Goal: Task Accomplishment & Management: Manage account settings

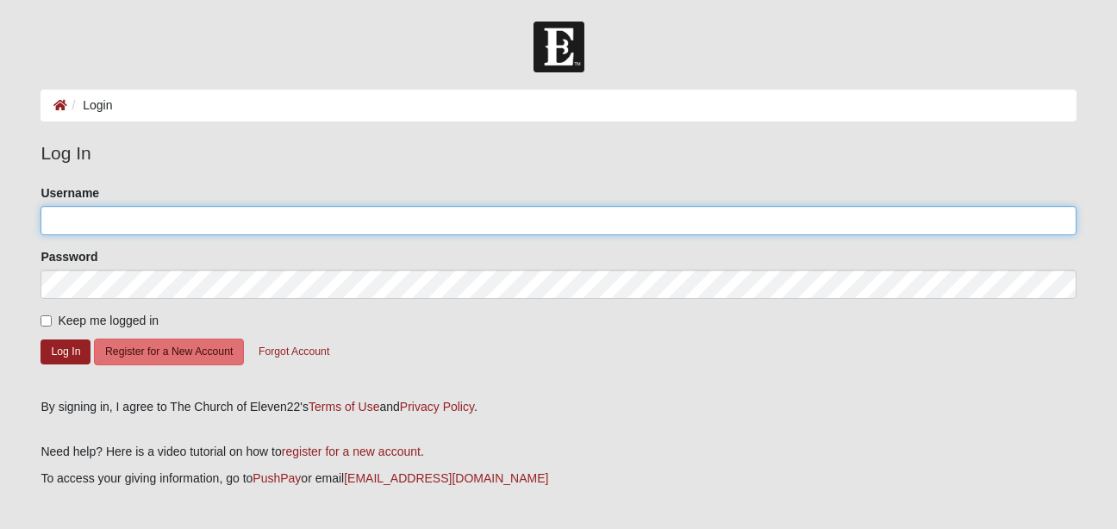
type input "Ktmarie1"
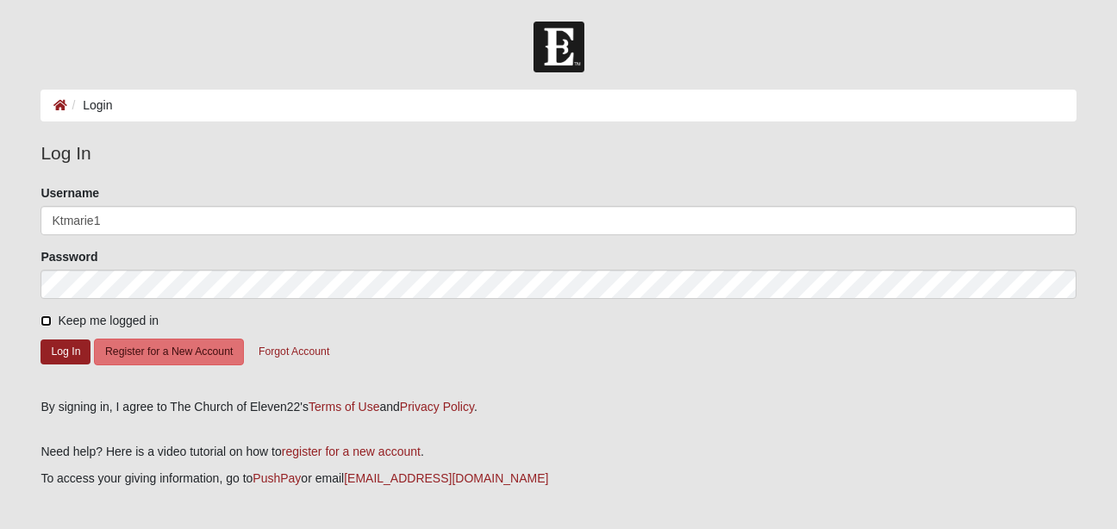
click at [48, 320] on input "Keep me logged in" at bounding box center [46, 321] width 11 height 11
checkbox input "true"
click at [53, 354] on button "Log In" at bounding box center [66, 352] width 50 height 25
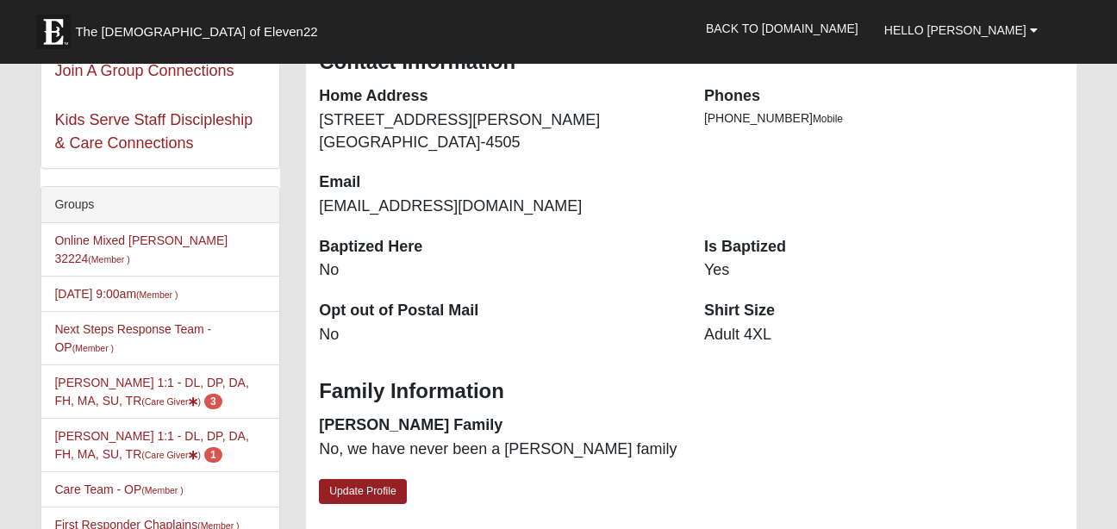
scroll to position [315, 0]
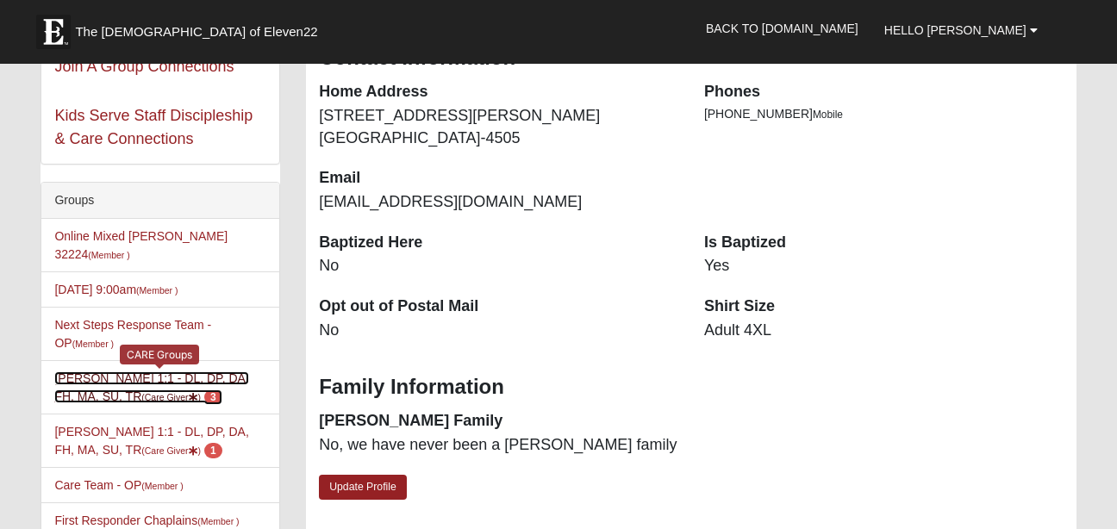
click at [124, 373] on link "[PERSON_NAME] 1:1 - DL, DP, DA, FH, MA, SU, TR (Care Giver ) 3" at bounding box center [151, 388] width 194 height 32
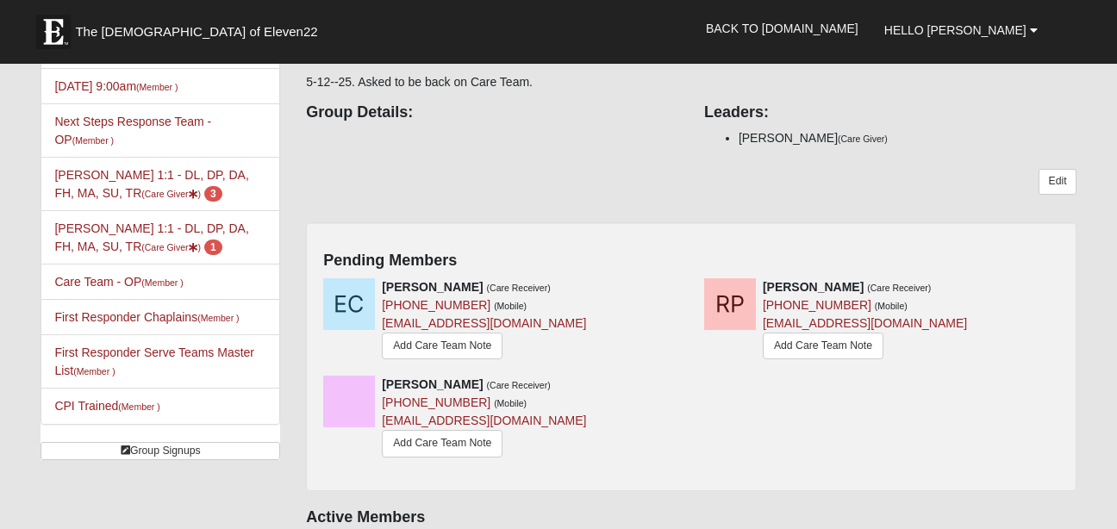
scroll to position [190, 0]
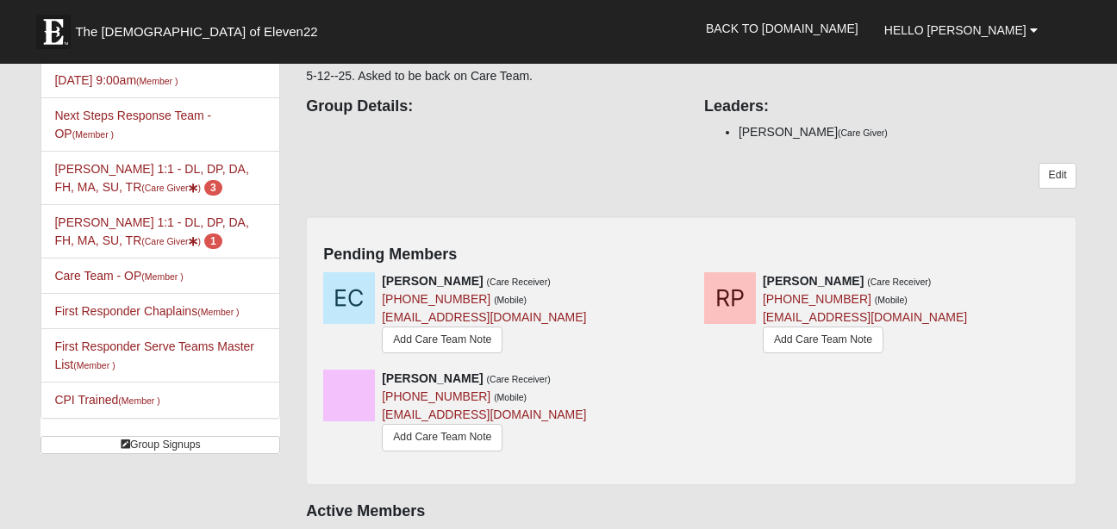
click at [84, 213] on li "Karen Thompson 1:1 - DL, DP, DA, FH, MA, SU, TR (Care Giver ) 1" at bounding box center [160, 231] width 238 height 54
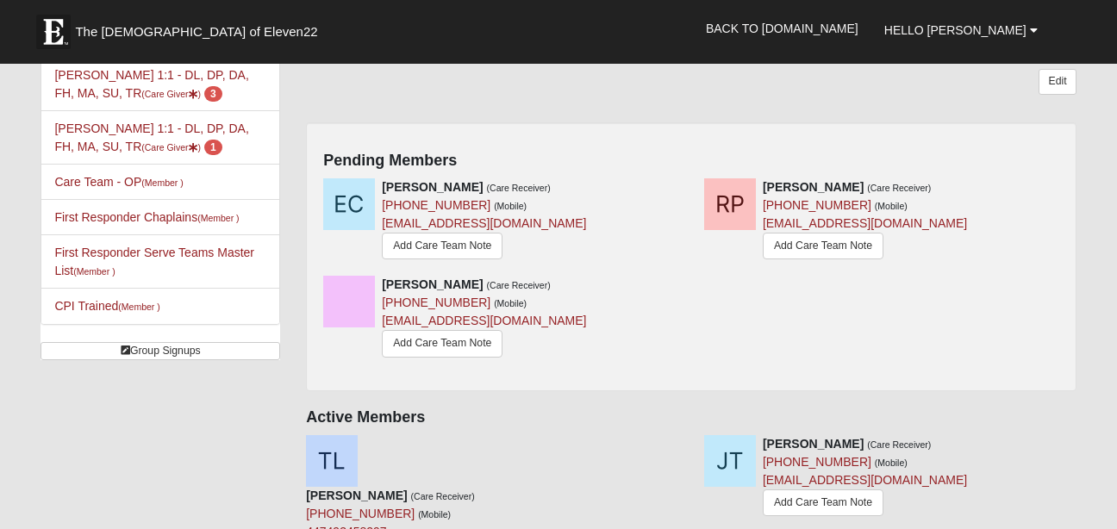
scroll to position [292, 0]
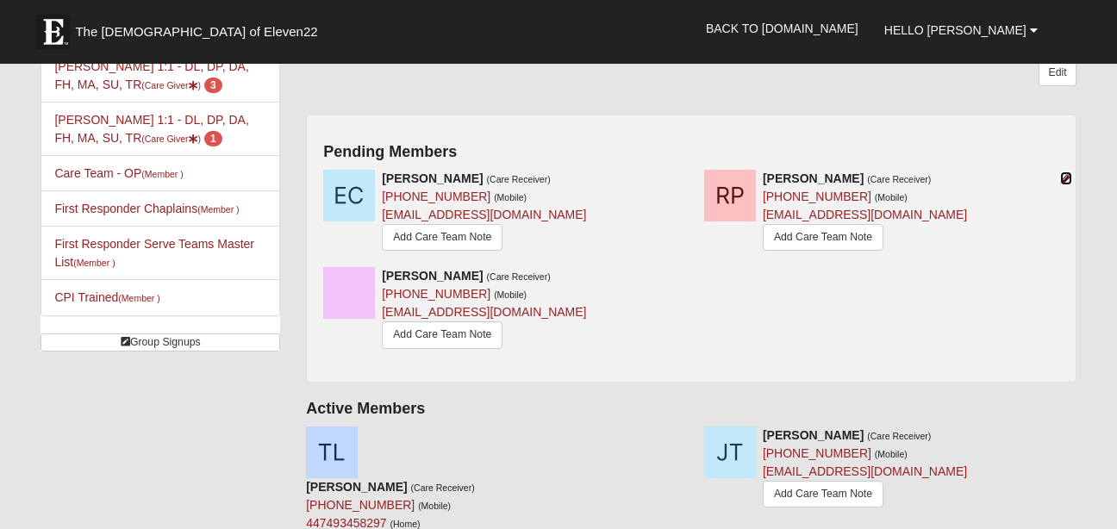
click at [1065, 178] on icon at bounding box center [1067, 178] width 12 height 12
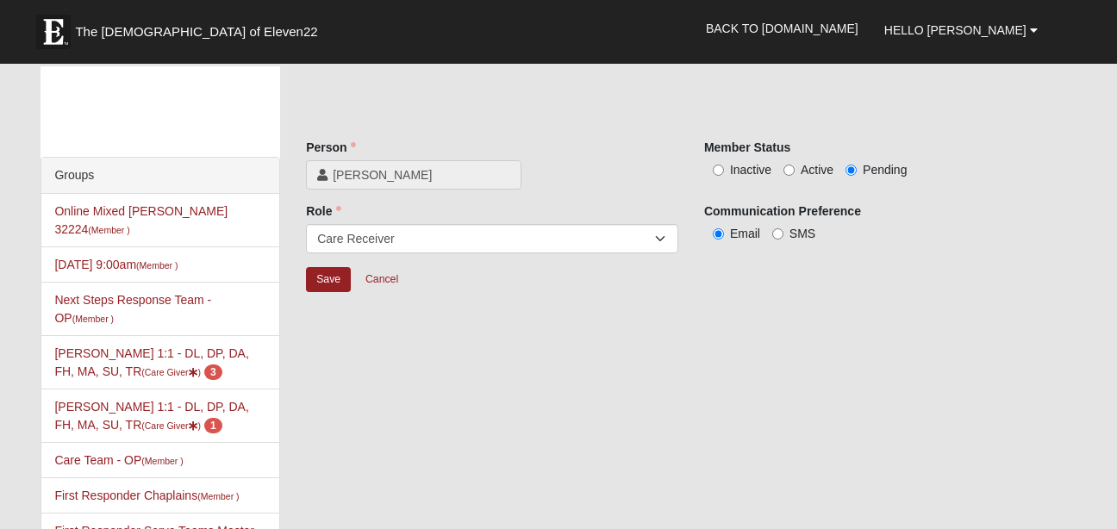
scroll to position [3, 0]
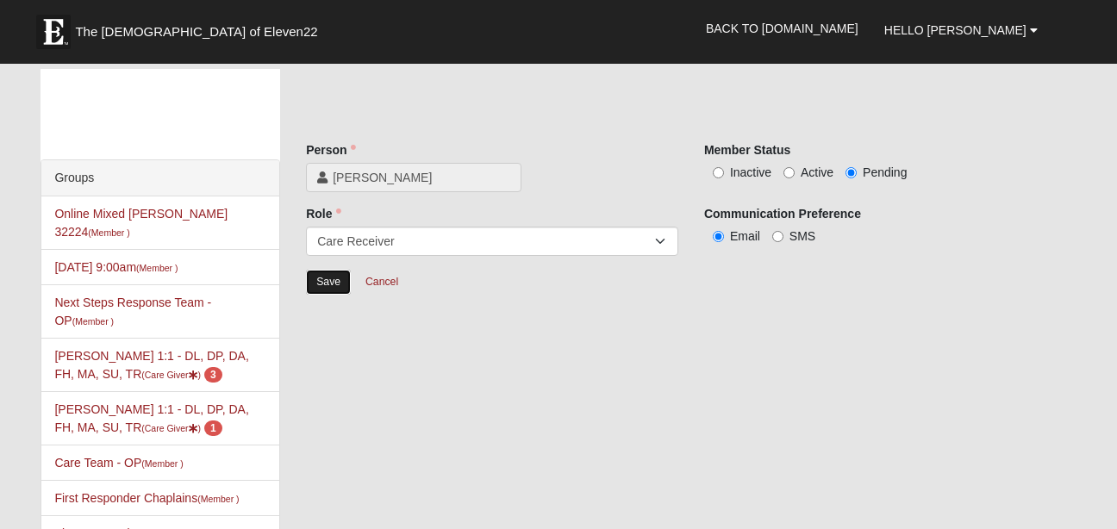
click at [331, 286] on input "Save" at bounding box center [328, 282] width 45 height 25
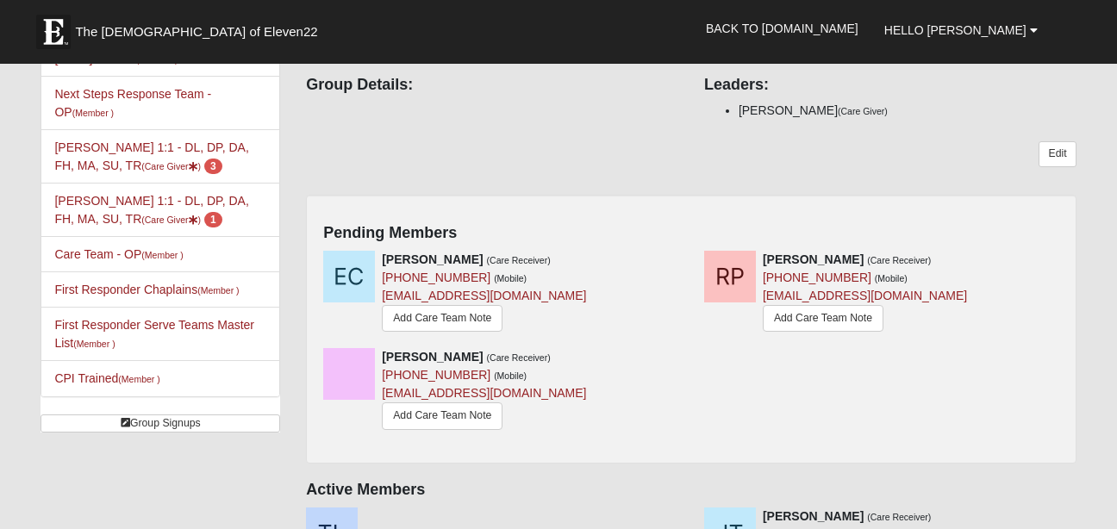
scroll to position [225, 0]
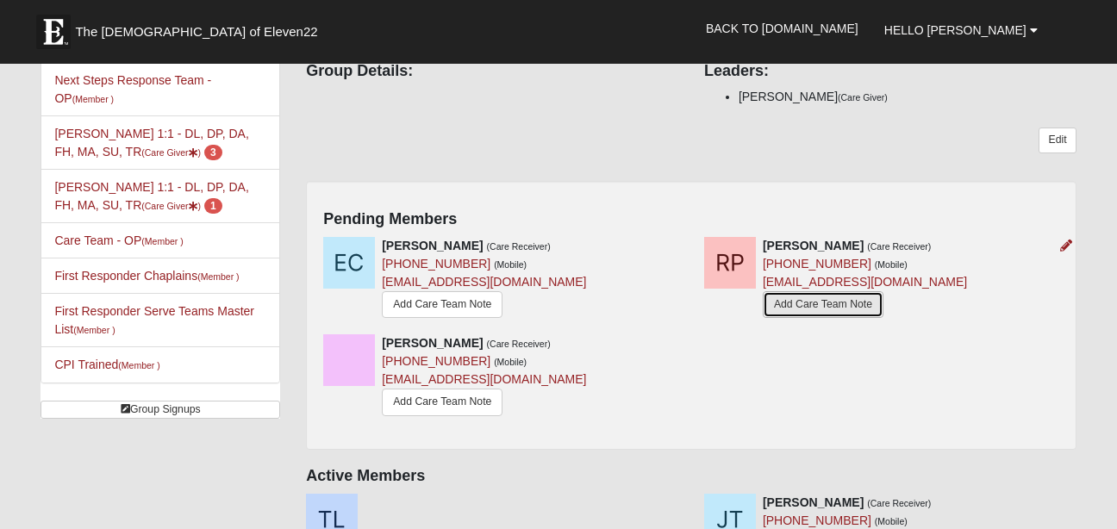
click at [822, 306] on link "Add Care Team Note" at bounding box center [823, 304] width 121 height 27
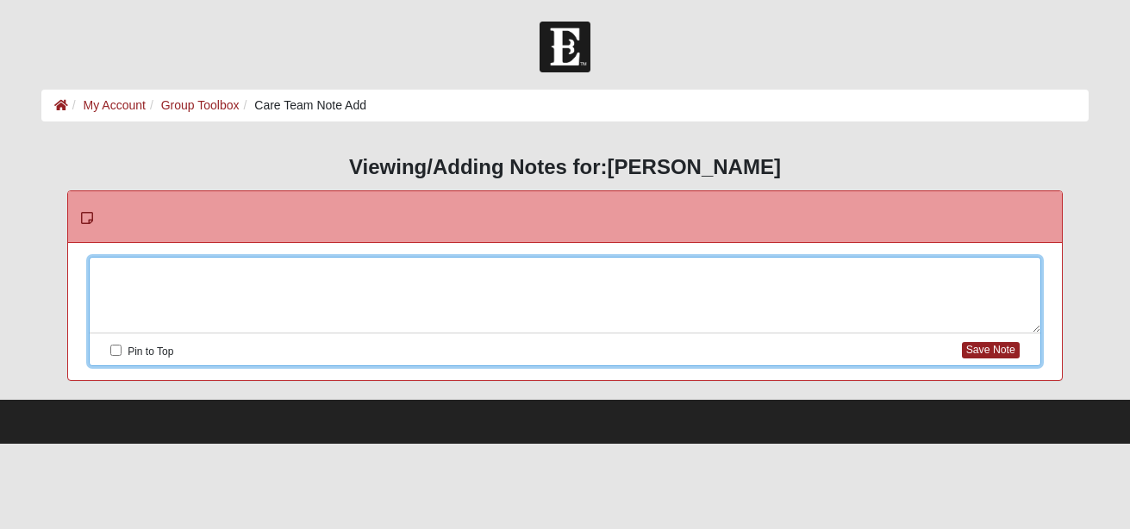
click at [733, 272] on div at bounding box center [565, 296] width 951 height 76
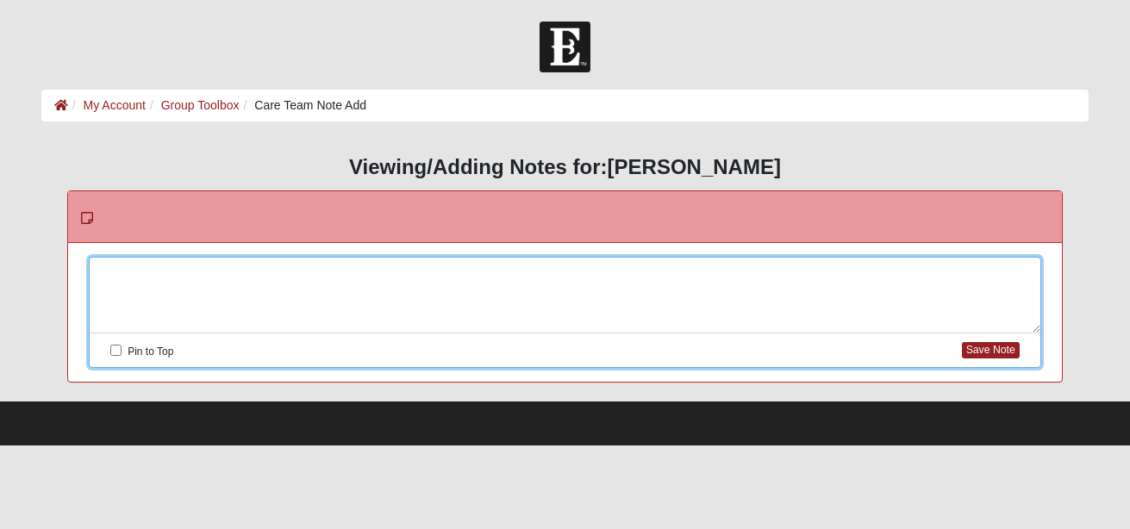
click at [733, 272] on div at bounding box center [565, 296] width 951 height 76
click at [990, 351] on button "Save Note" at bounding box center [991, 350] width 58 height 16
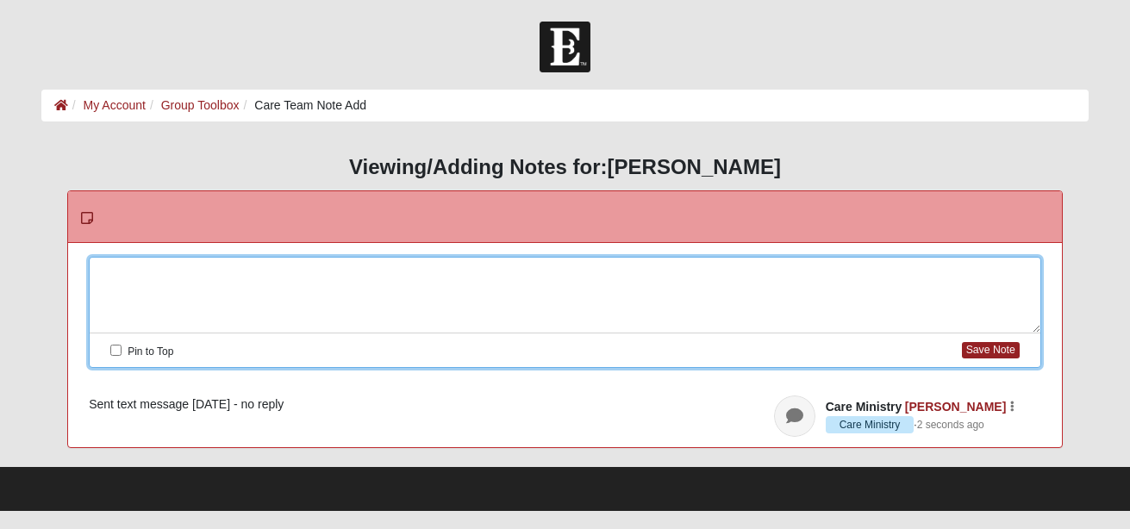
click at [316, 266] on div at bounding box center [565, 296] width 951 height 76
click at [992, 359] on button "Save Note" at bounding box center [991, 350] width 58 height 16
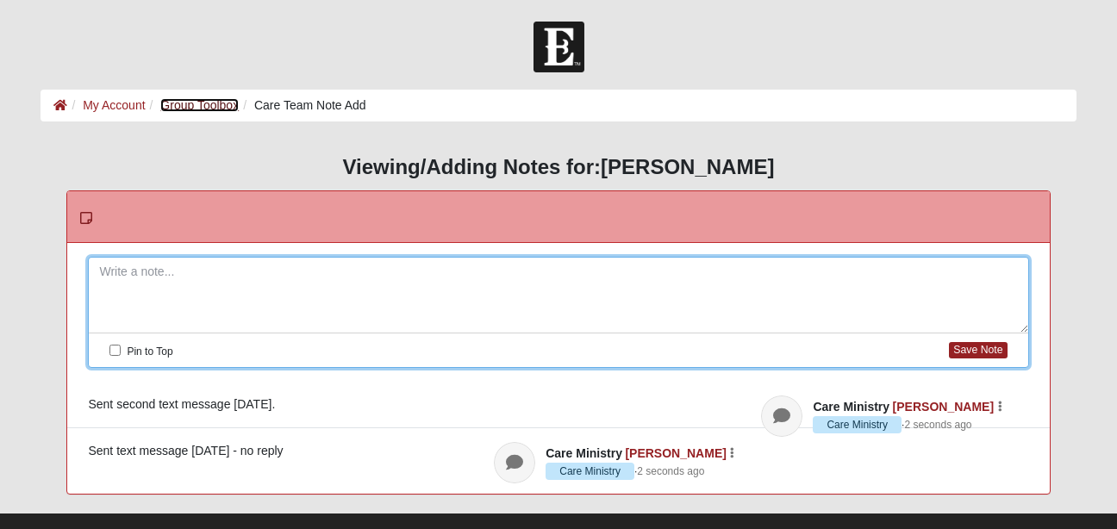
click at [185, 99] on link "Group Toolbox" at bounding box center [199, 105] width 78 height 14
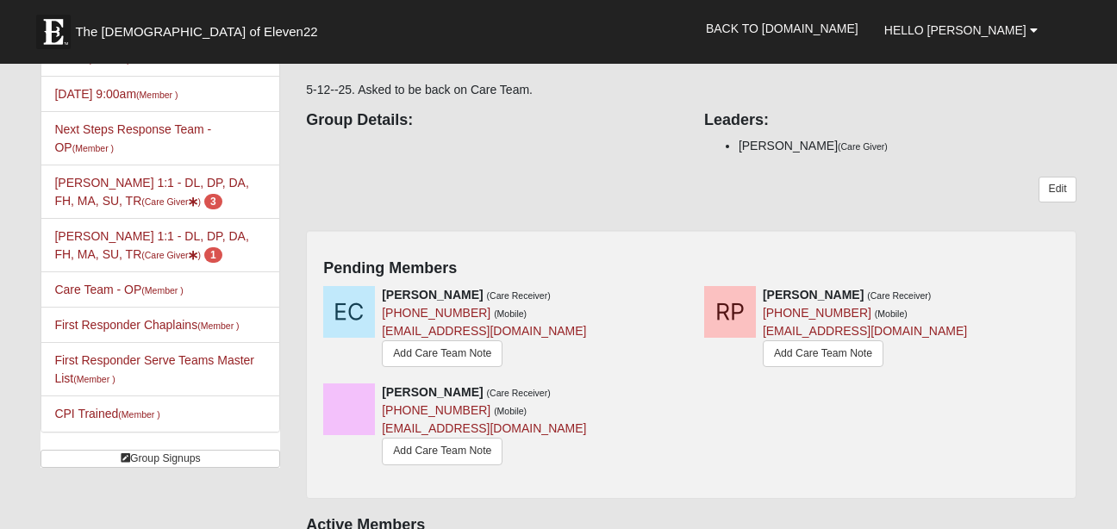
scroll to position [181, 0]
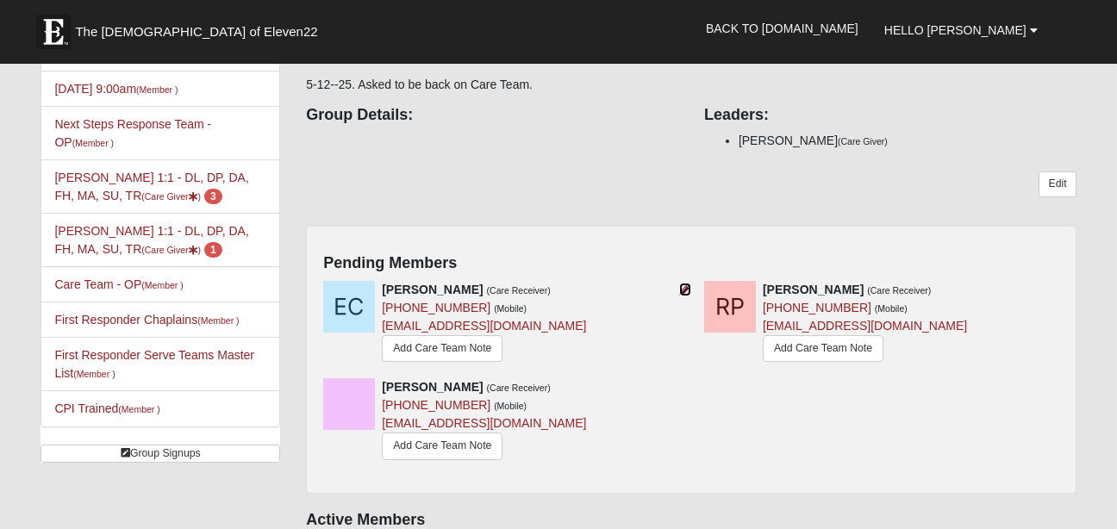
click at [685, 291] on icon at bounding box center [685, 290] width 12 height 12
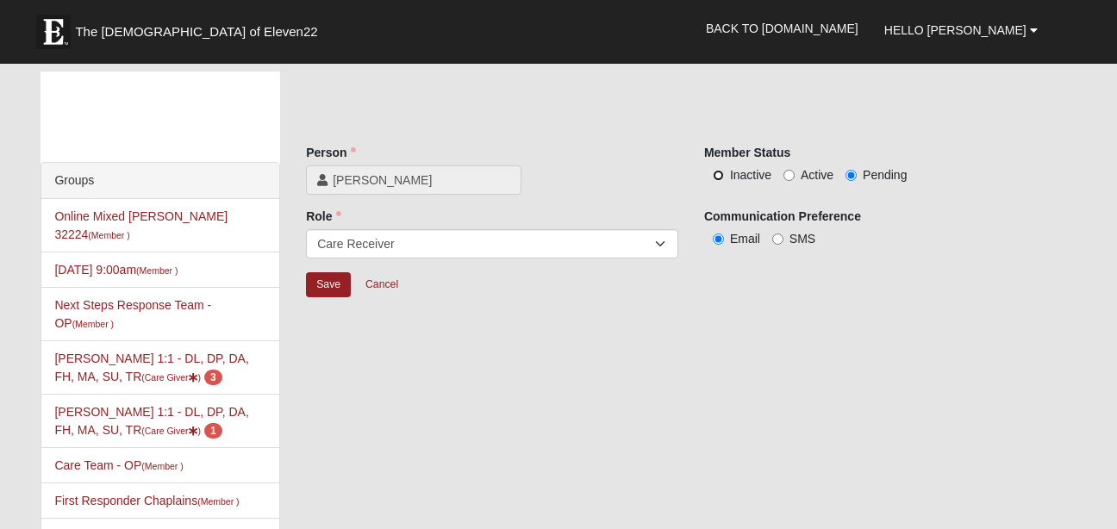
click at [715, 176] on input "Inactive" at bounding box center [718, 175] width 11 height 11
radio input "true"
click at [856, 177] on input "Pending" at bounding box center [851, 175] width 11 height 11
radio input "true"
click at [384, 283] on link "Cancel" at bounding box center [381, 285] width 55 height 27
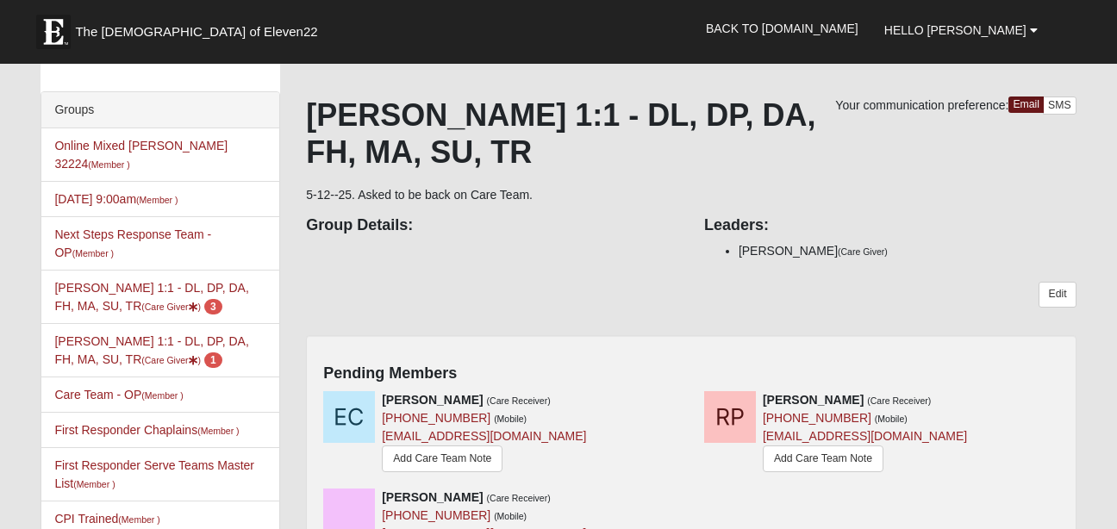
scroll to position [105, 0]
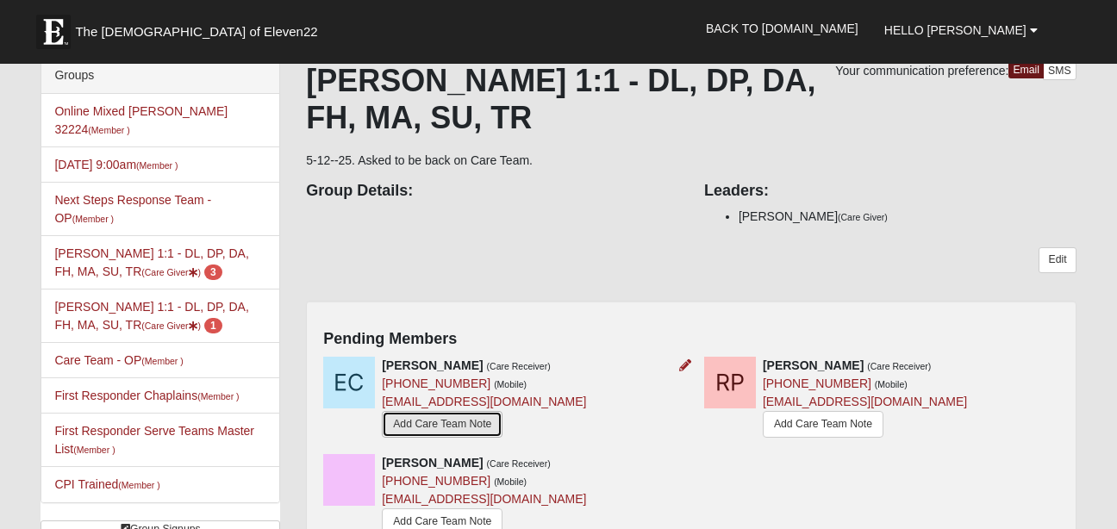
click at [464, 427] on link "Add Care Team Note" at bounding box center [442, 424] width 121 height 27
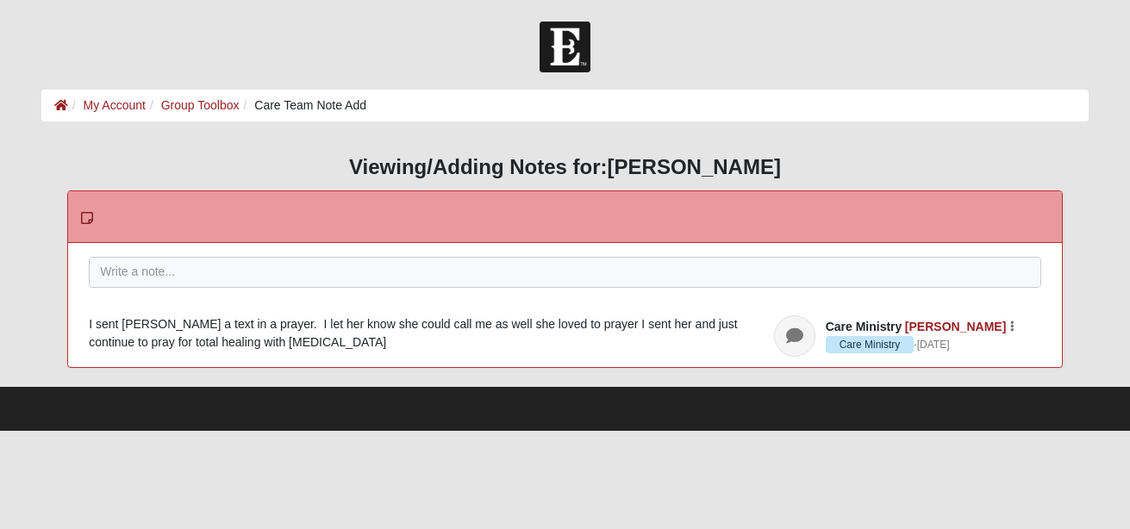
click at [464, 427] on footer at bounding box center [565, 409] width 1130 height 44
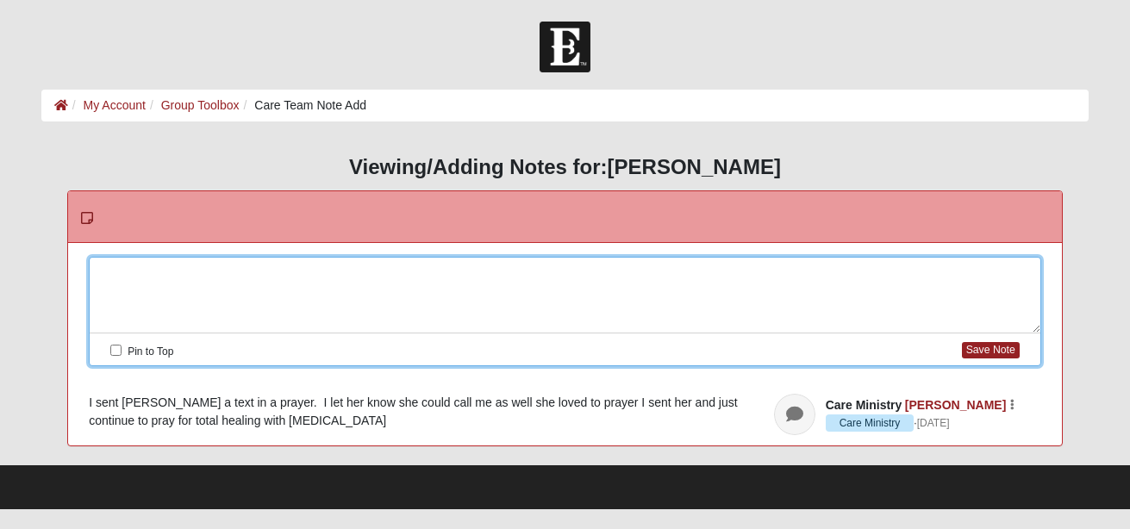
click at [448, 278] on div at bounding box center [565, 296] width 951 height 76
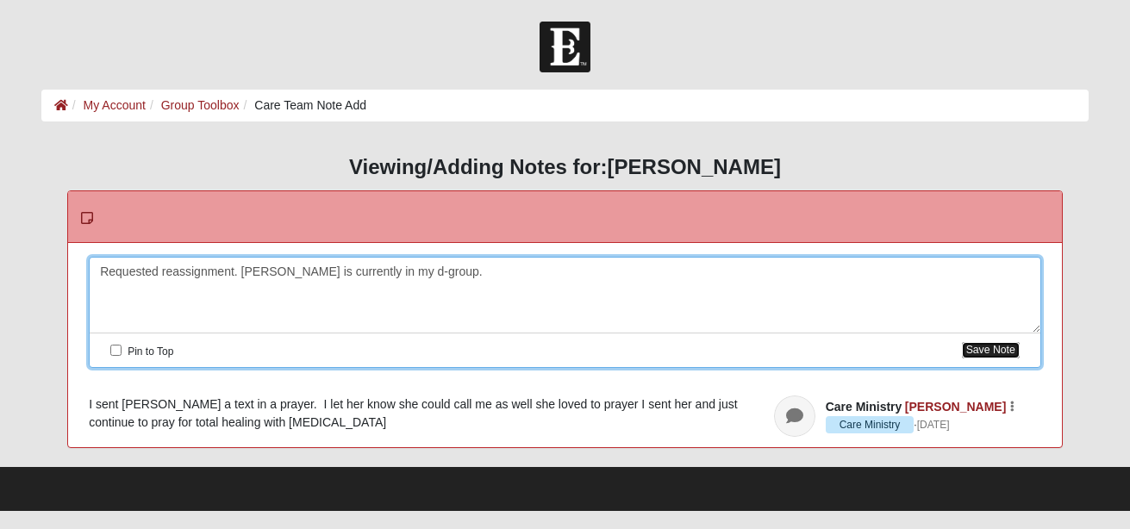
click at [993, 347] on button "Save Note" at bounding box center [991, 350] width 58 height 16
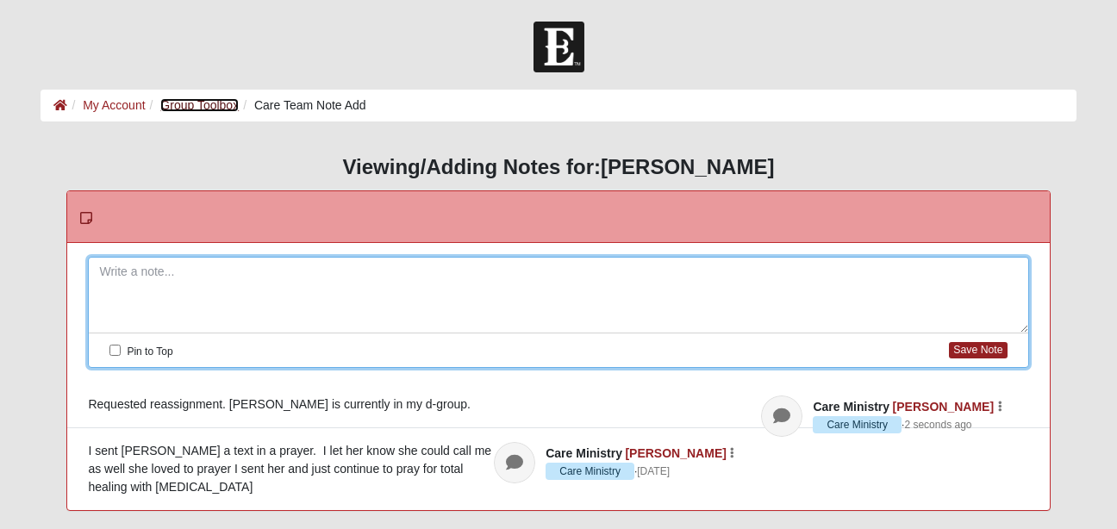
click at [217, 110] on link "Group Toolbox" at bounding box center [199, 105] width 78 height 14
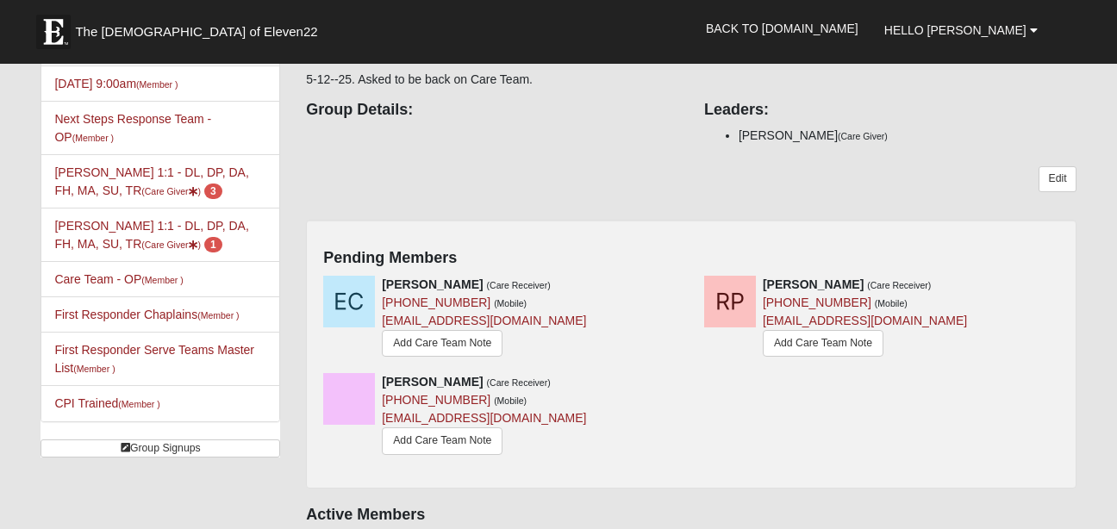
scroll to position [230, 0]
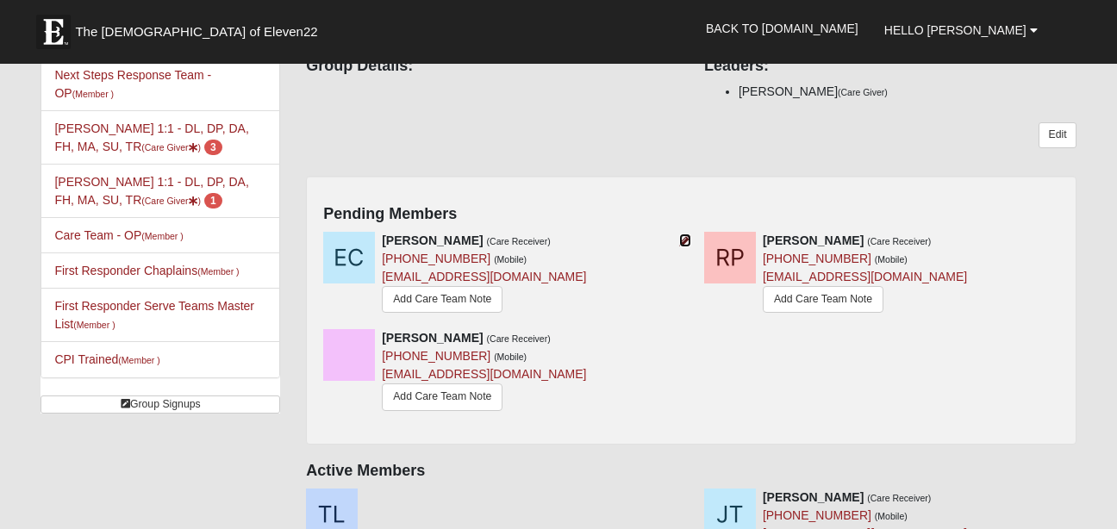
click at [684, 244] on icon at bounding box center [685, 241] width 12 height 12
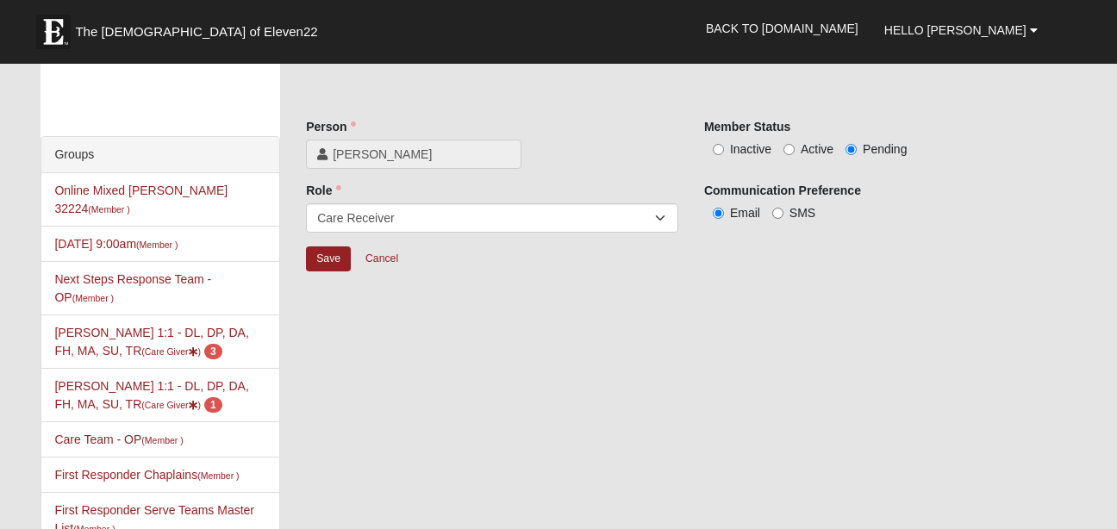
scroll to position [24, 0]
click at [716, 147] on input "Inactive" at bounding box center [718, 151] width 11 height 11
radio input "true"
click at [331, 258] on input "Save" at bounding box center [328, 260] width 45 height 25
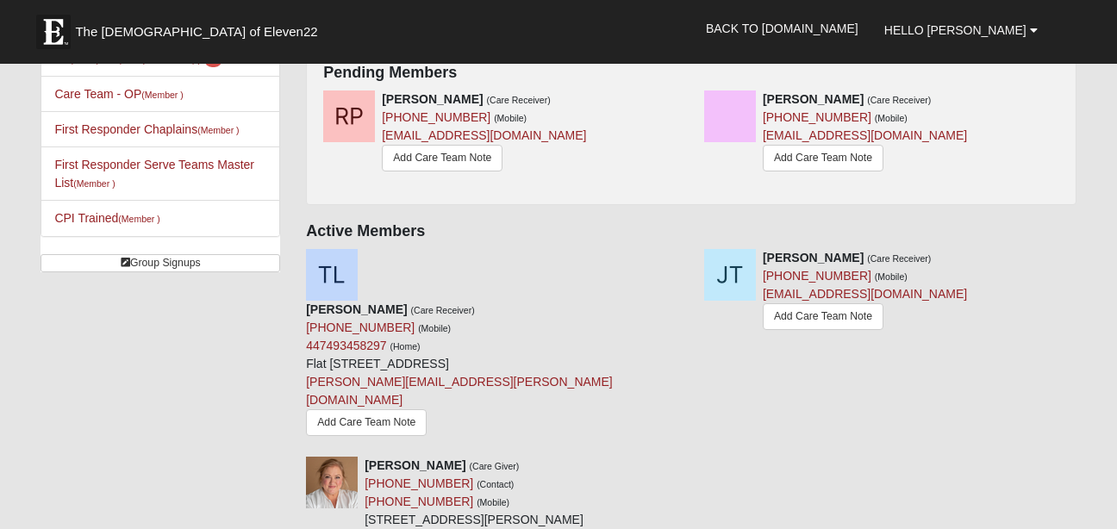
scroll to position [377, 0]
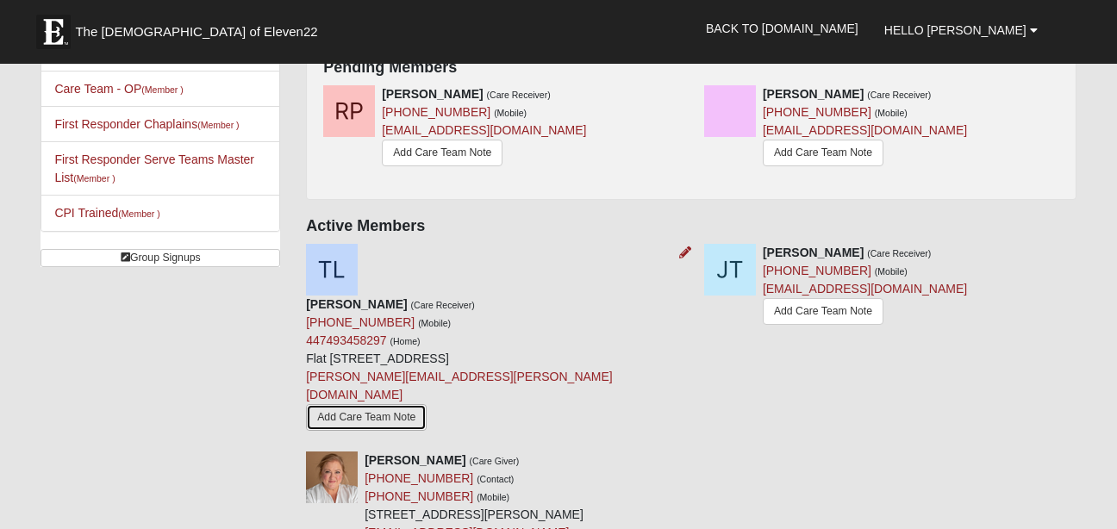
click at [379, 429] on link "Add Care Team Note" at bounding box center [366, 417] width 121 height 27
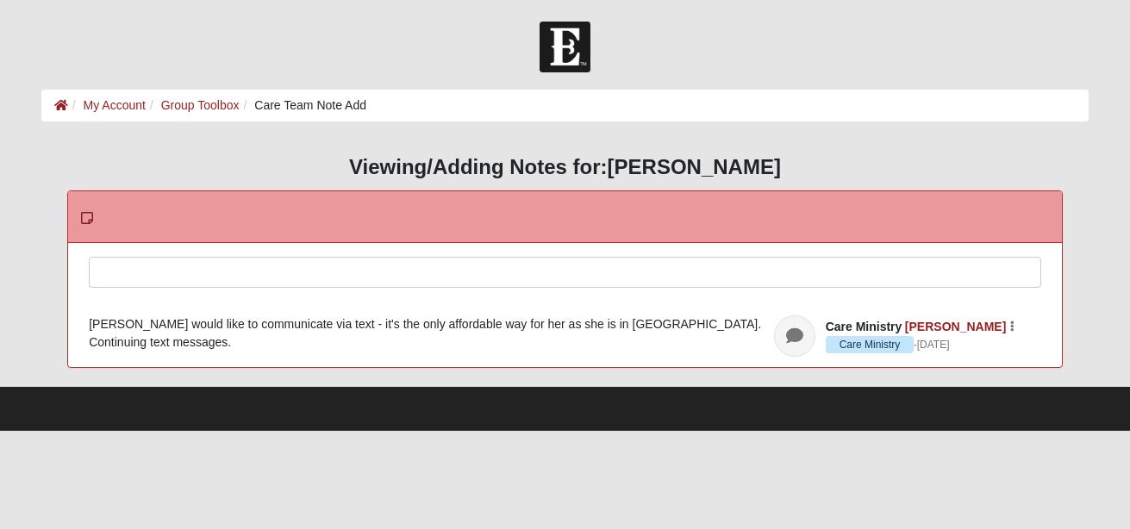
click at [333, 278] on div at bounding box center [565, 296] width 951 height 76
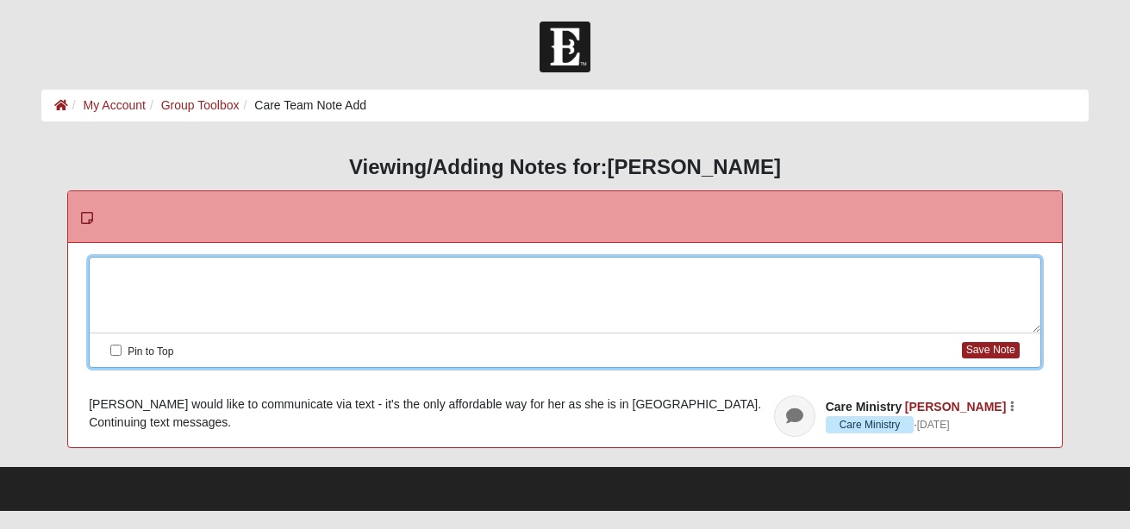
drag, startPoint x: 333, startPoint y: 278, endPoint x: 305, endPoint y: 315, distance: 46.2
click at [305, 315] on div at bounding box center [565, 296] width 951 height 76
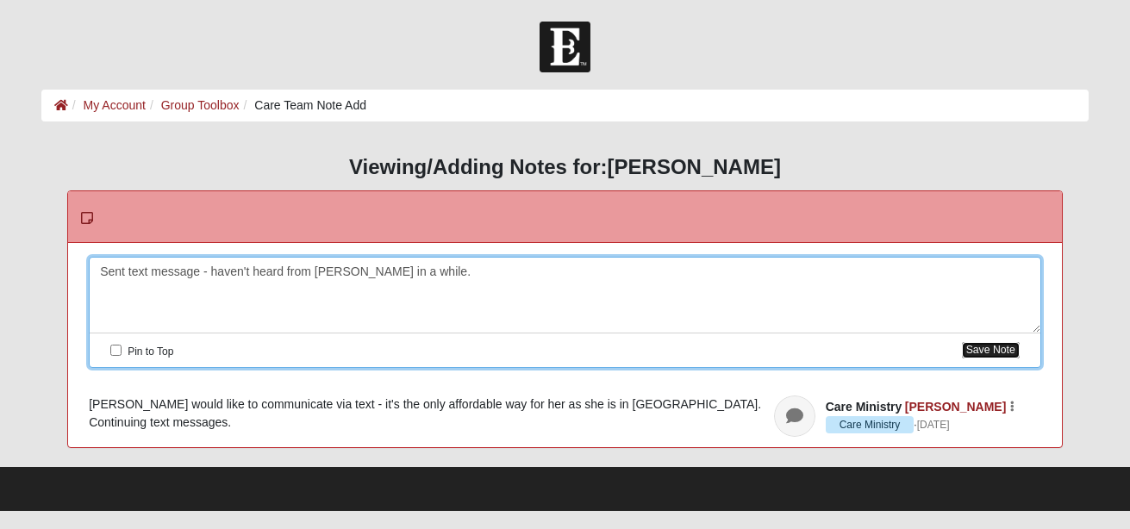
click at [982, 342] on button "Save Note" at bounding box center [991, 350] width 58 height 16
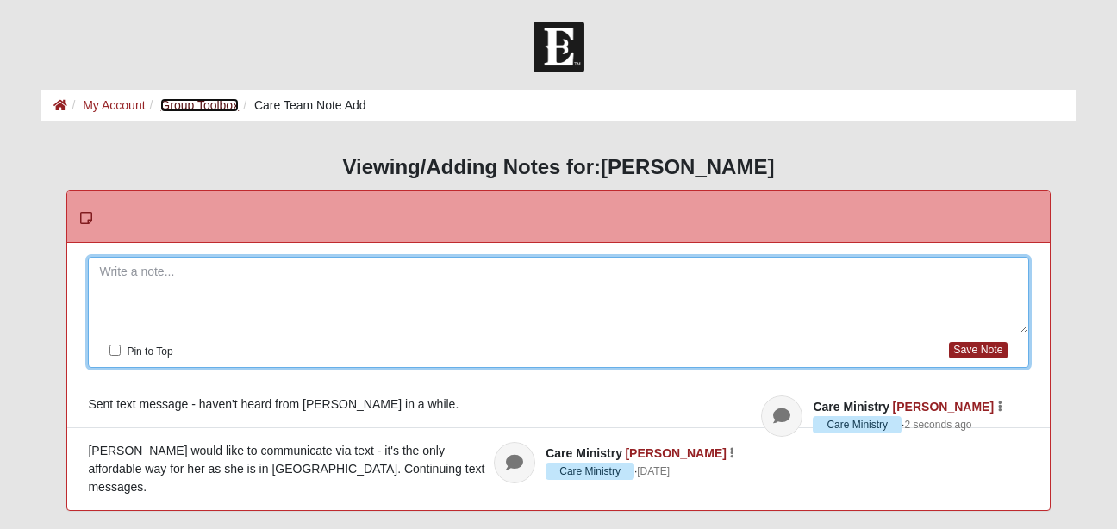
click at [206, 108] on link "Group Toolbox" at bounding box center [199, 105] width 78 height 14
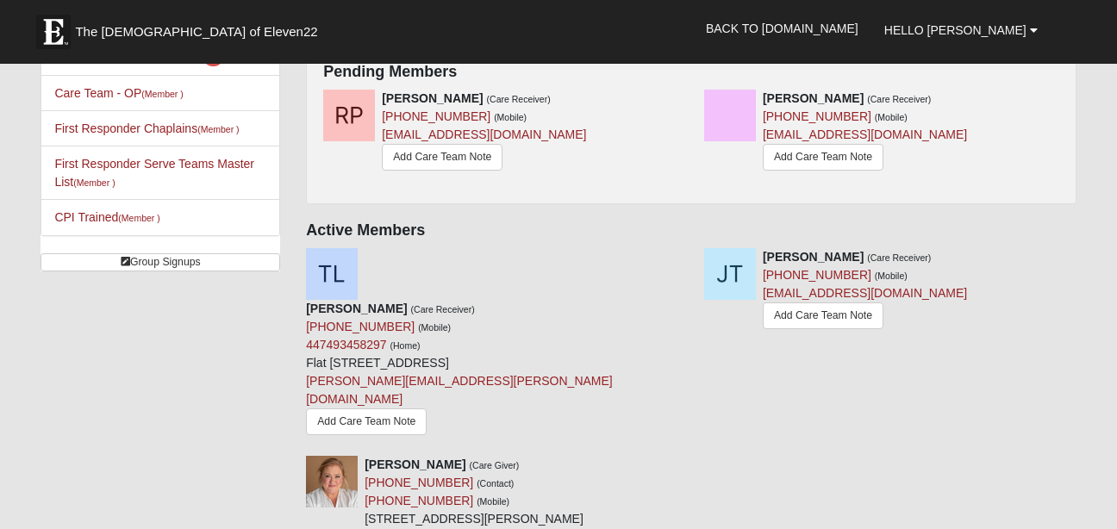
scroll to position [375, 0]
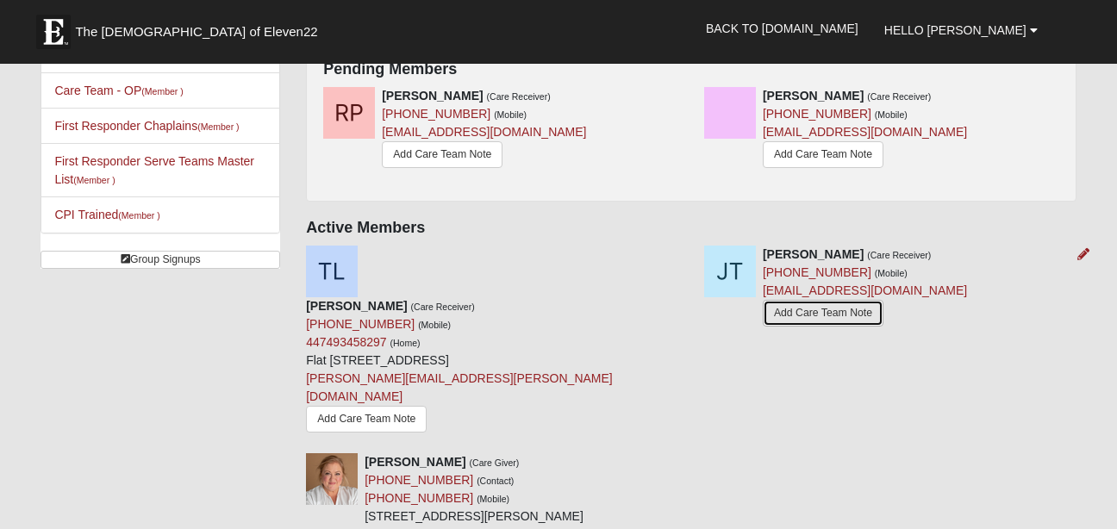
click at [842, 322] on link "Add Care Team Note" at bounding box center [823, 313] width 121 height 27
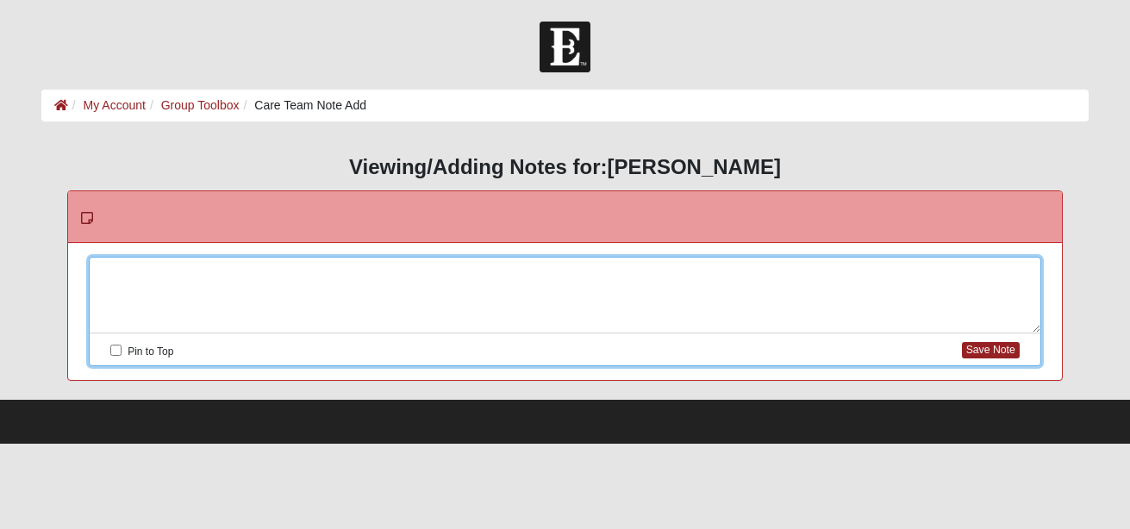
click at [782, 274] on div at bounding box center [565, 296] width 951 height 76
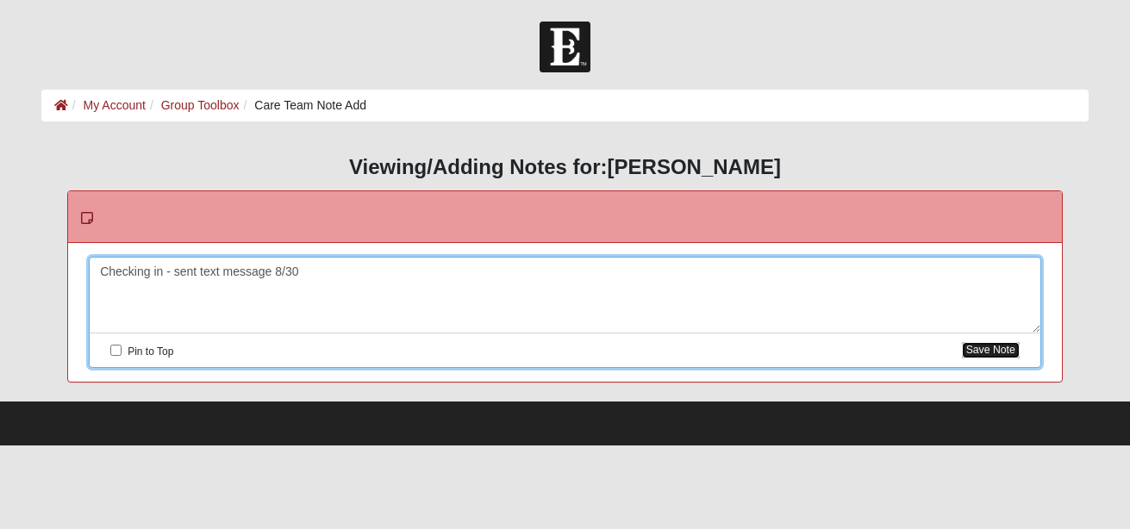
click at [997, 344] on button "Save Note" at bounding box center [991, 350] width 58 height 16
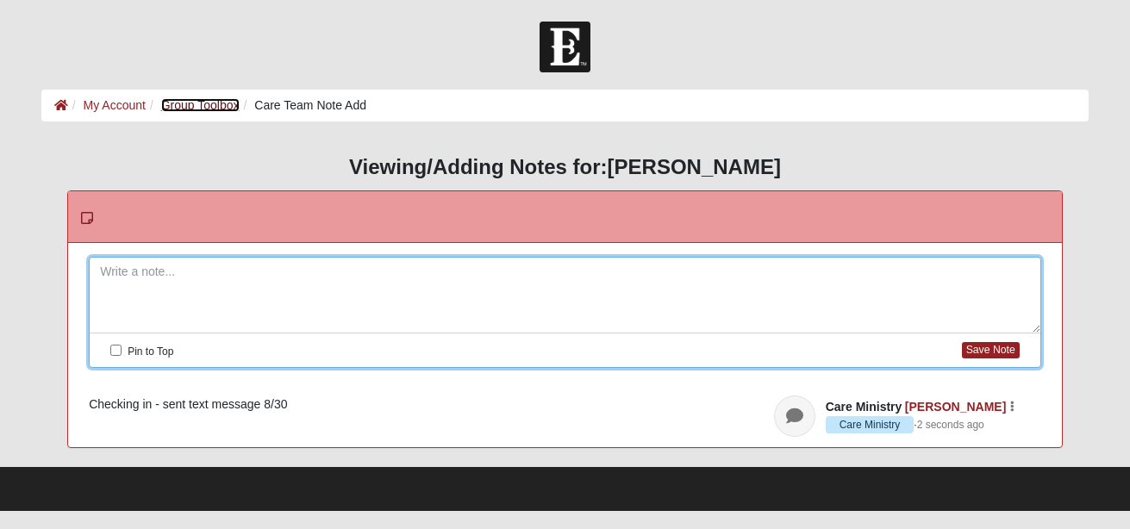
click at [210, 104] on link "Group Toolbox" at bounding box center [200, 105] width 78 height 14
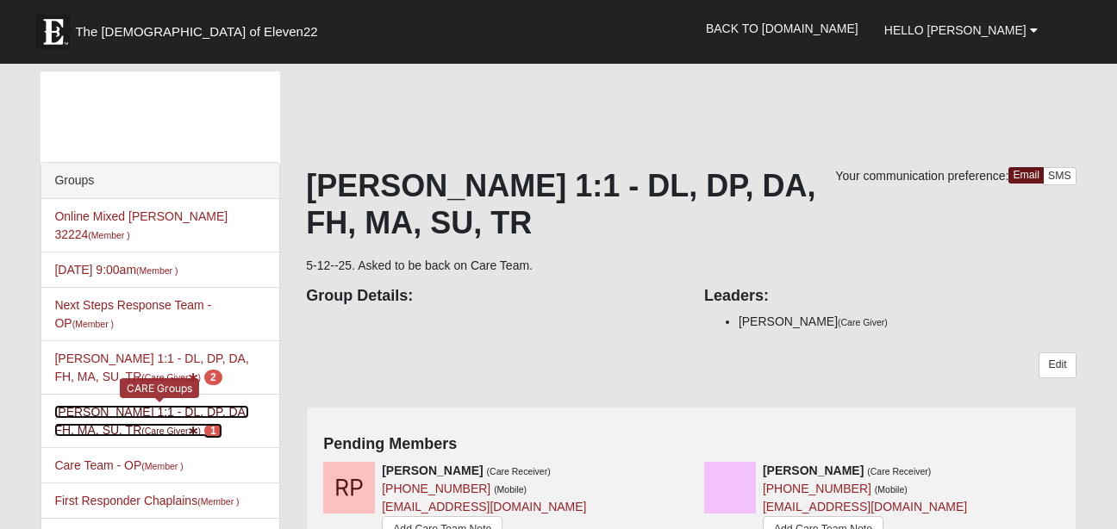
click at [141, 426] on small "(Care Giver )" at bounding box center [170, 431] width 59 height 10
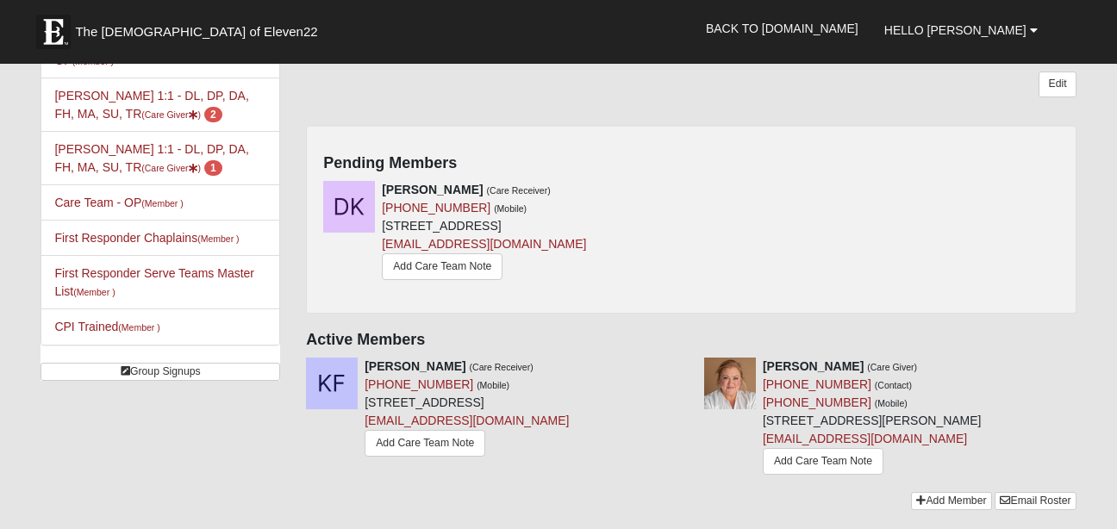
scroll to position [285, 0]
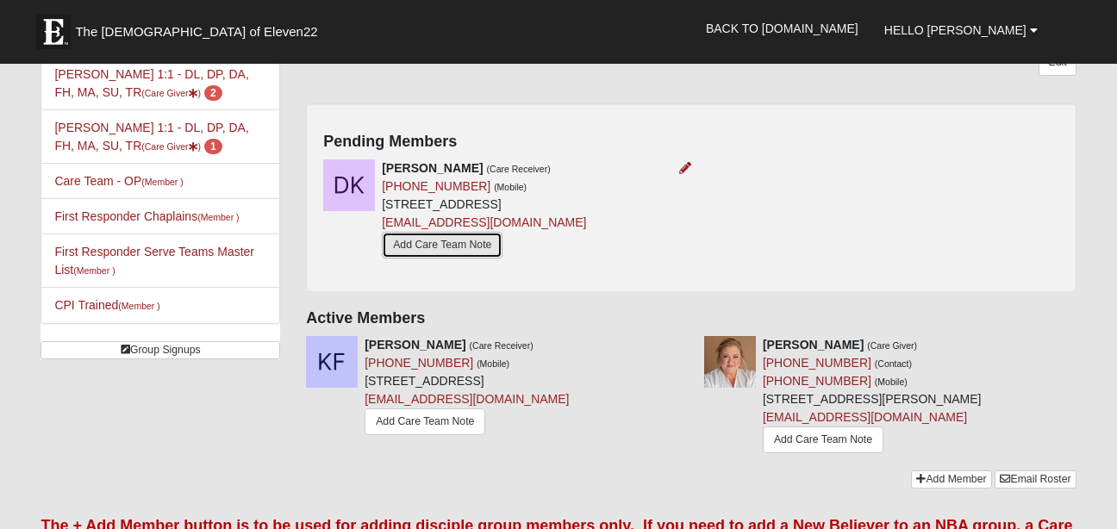
click at [464, 245] on link "Add Care Team Note" at bounding box center [442, 245] width 121 height 27
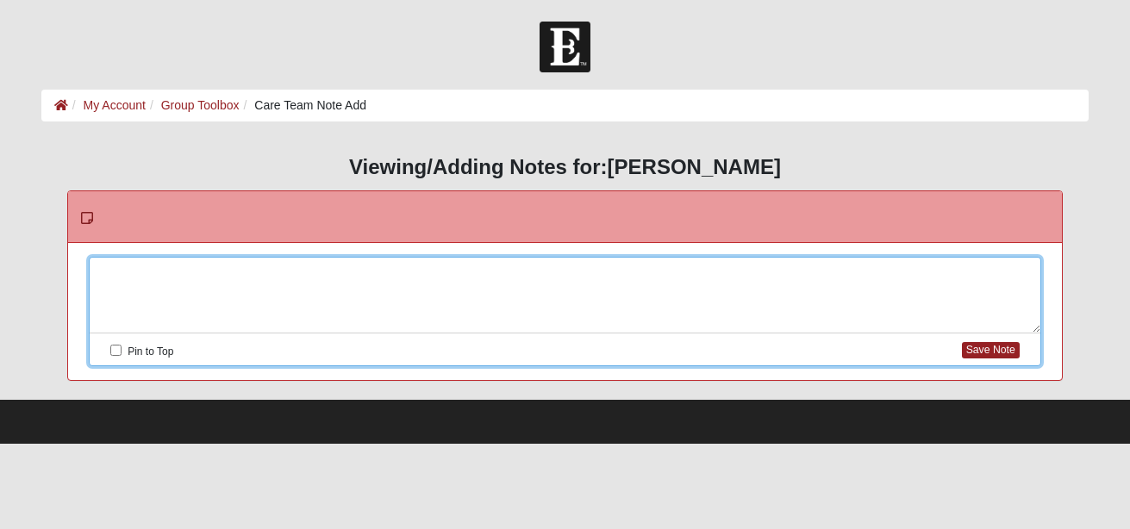
click at [333, 272] on div at bounding box center [565, 296] width 951 height 76
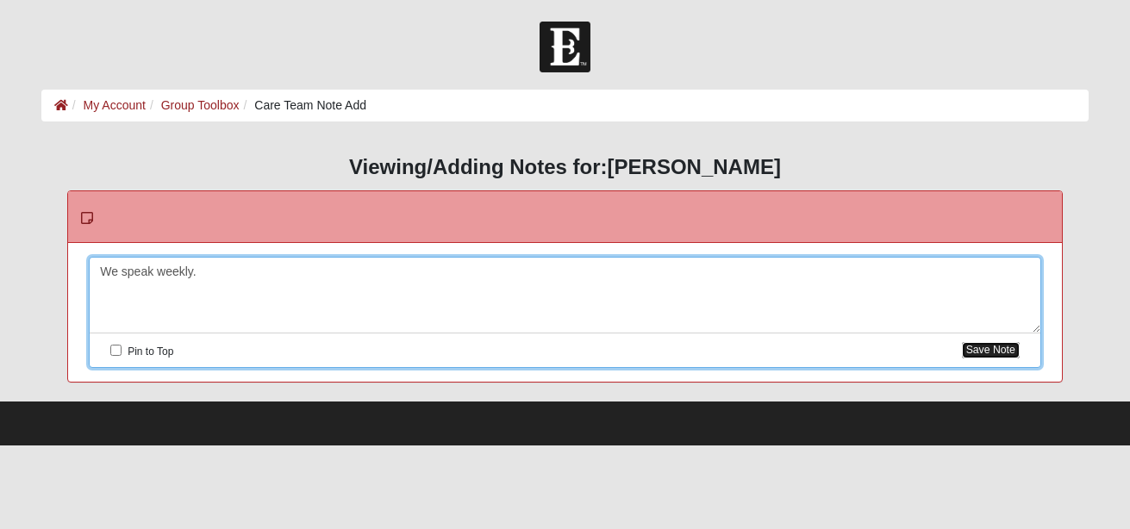
click at [970, 345] on button "Save Note" at bounding box center [991, 350] width 58 height 16
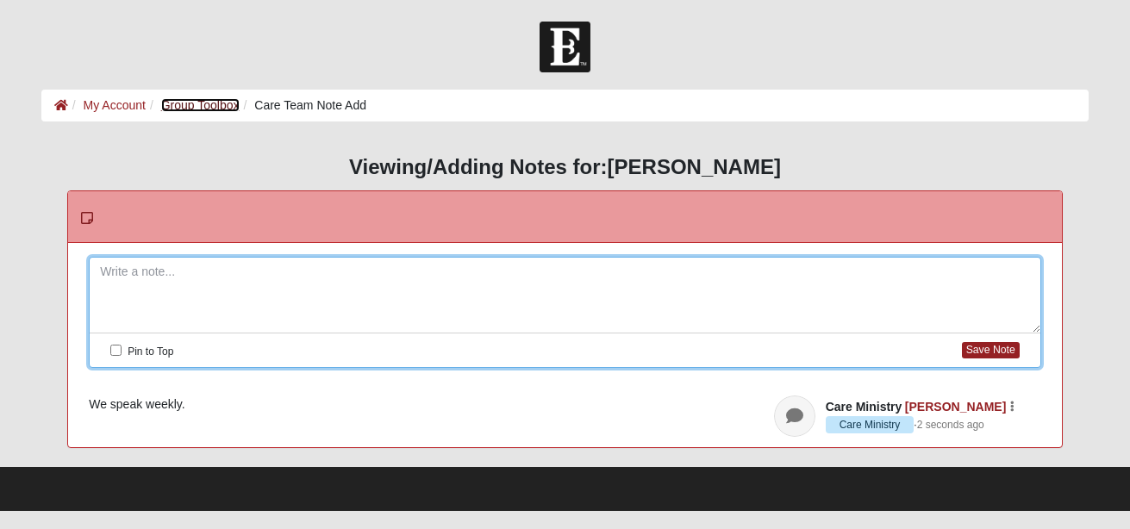
click at [216, 105] on link "Group Toolbox" at bounding box center [200, 105] width 78 height 14
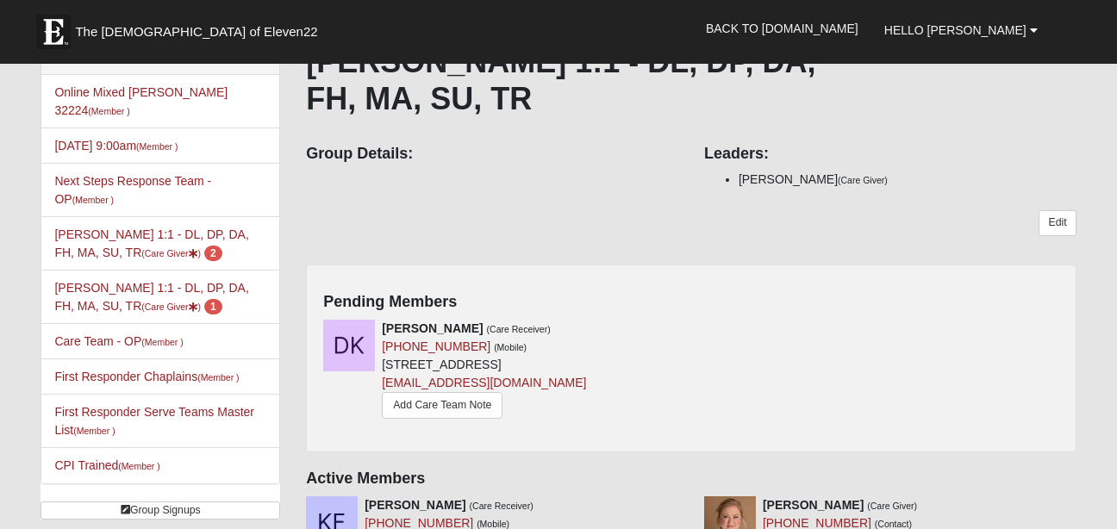
scroll to position [153, 0]
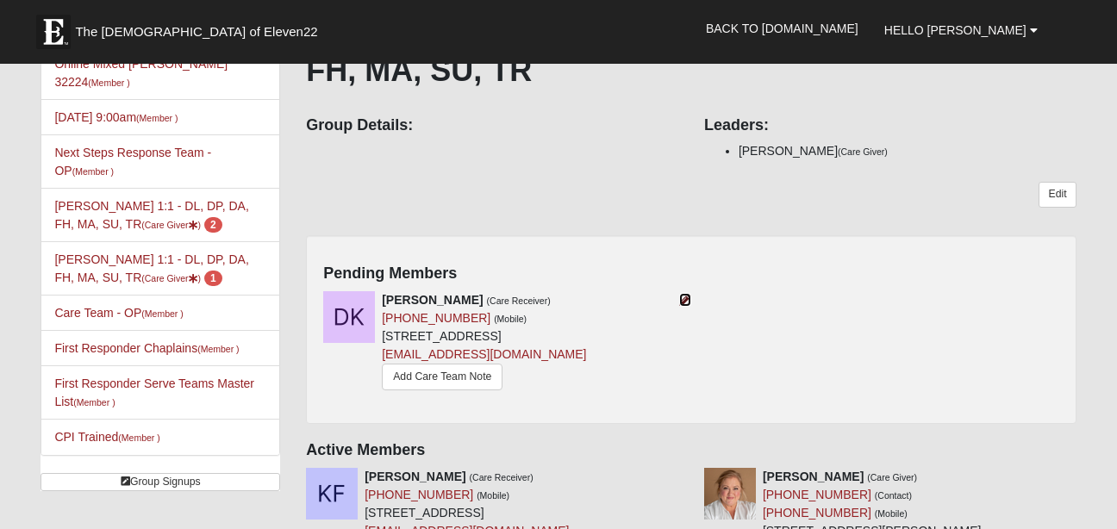
click at [680, 297] on icon at bounding box center [685, 300] width 12 height 12
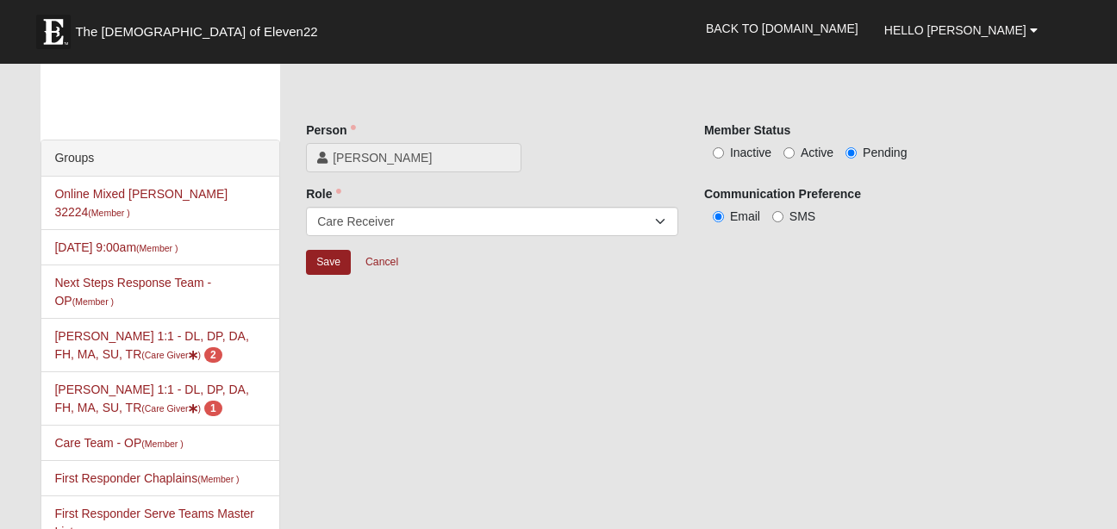
scroll to position [19, 0]
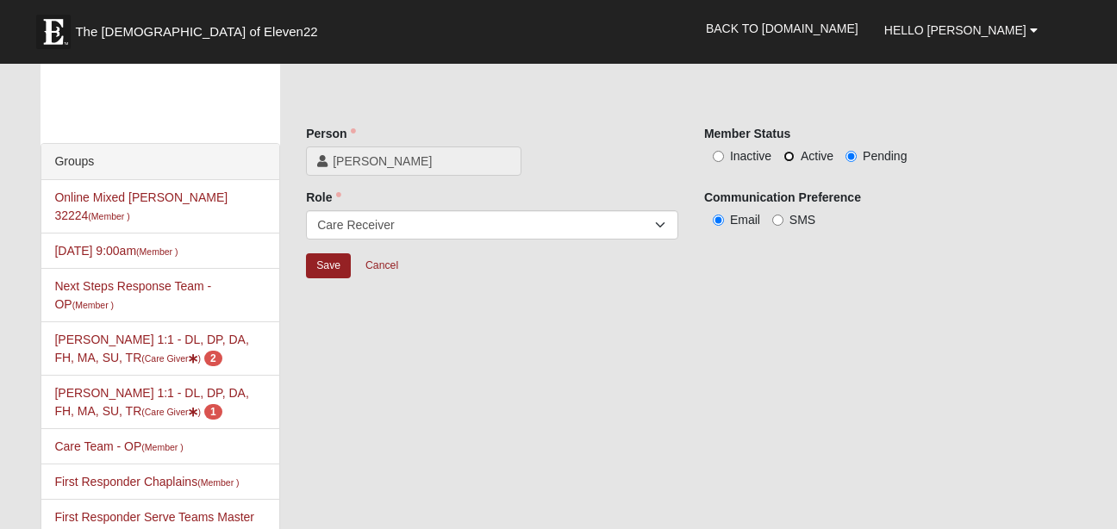
click at [790, 158] on input "Active" at bounding box center [789, 156] width 11 height 11
radio input "true"
click at [322, 260] on input "Save" at bounding box center [328, 265] width 45 height 25
